Goal: Task Accomplishment & Management: Use online tool/utility

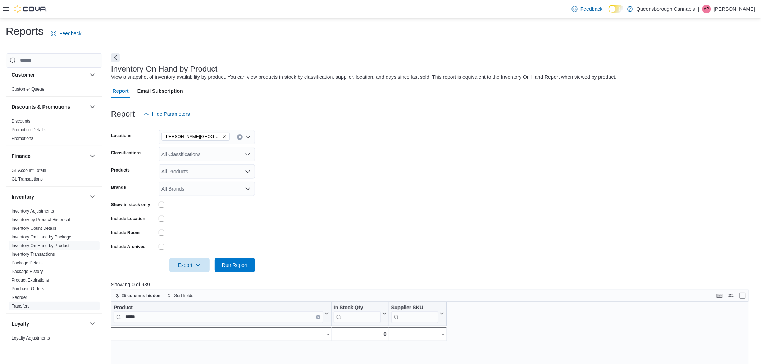
scroll to position [160, 0]
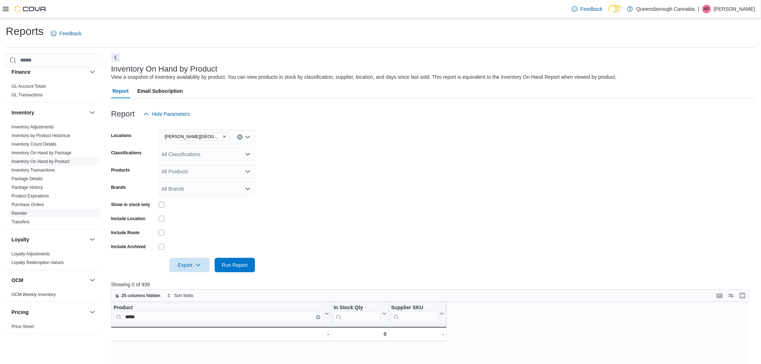
click at [24, 215] on link "Reorder" at bounding box center [19, 213] width 15 height 5
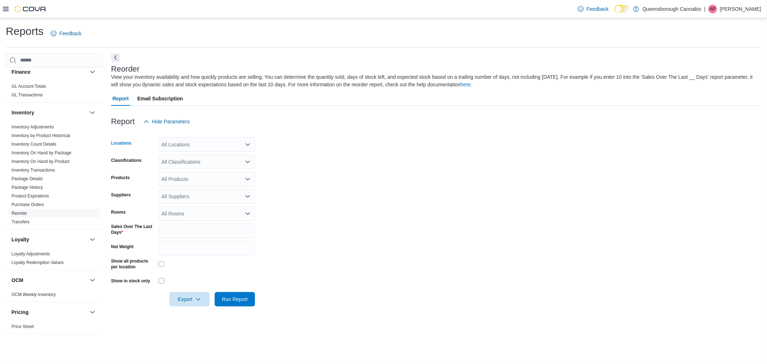
click at [199, 145] on div "All Locations" at bounding box center [207, 144] width 96 height 14
click at [187, 195] on span "[PERSON_NAME][GEOGRAPHIC_DATA]" at bounding box center [221, 198] width 94 height 7
click at [384, 192] on form "Locations [PERSON_NAME][GEOGRAPHIC_DATA] Combo box. Selected. [PERSON_NAME][GEO…" at bounding box center [436, 218] width 650 height 178
click at [238, 299] on span "Run Report" at bounding box center [235, 298] width 26 height 7
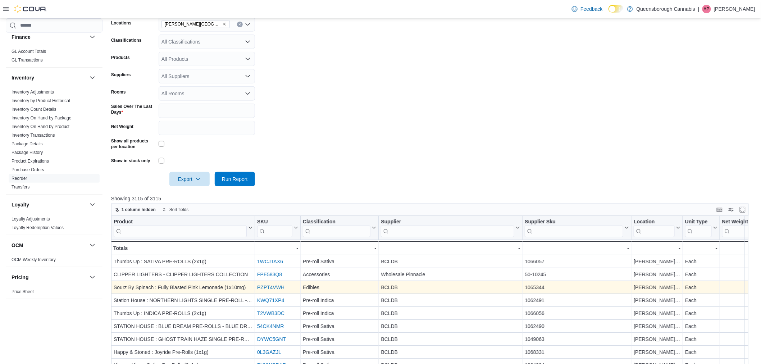
scroll to position [160, 0]
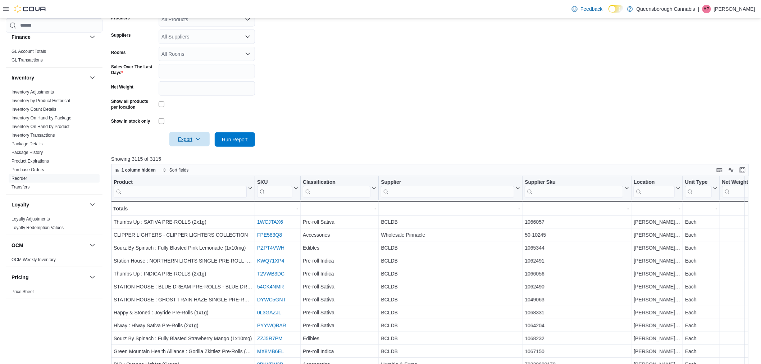
click at [196, 141] on icon "button" at bounding box center [198, 139] width 6 height 6
click at [188, 151] on span "Export to Excel" at bounding box center [190, 154] width 32 height 6
click at [386, 127] on div at bounding box center [433, 130] width 644 height 6
click at [505, 105] on form "Locations [PERSON_NAME] 72 Centre Classifications All Classifications Products …" at bounding box center [433, 58] width 644 height 178
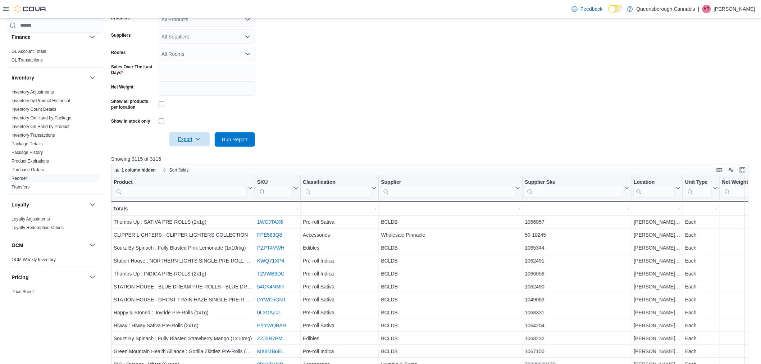
click at [409, 129] on div at bounding box center [433, 130] width 644 height 6
click at [439, 117] on form "Locations [PERSON_NAME] 72 Centre Classifications All Classifications Products …" at bounding box center [433, 58] width 644 height 178
